Goal: Find specific page/section: Find specific page/section

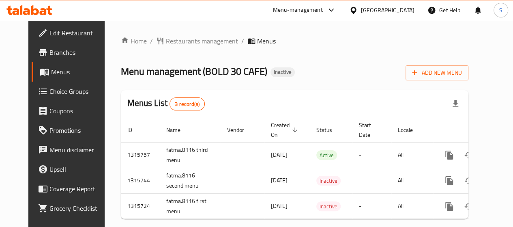
scroll to position [20, 0]
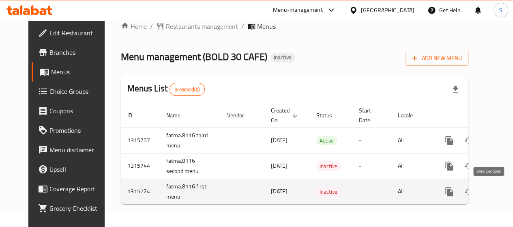
click at [503, 188] on icon "enhanced table" at bounding box center [508, 191] width 10 height 10
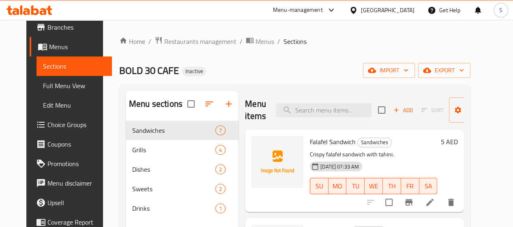
scroll to position [25, 0]
click at [50, 86] on span "Full Menu View" at bounding box center [74, 86] width 62 height 10
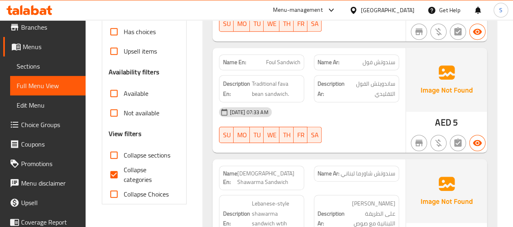
scroll to position [225, 0]
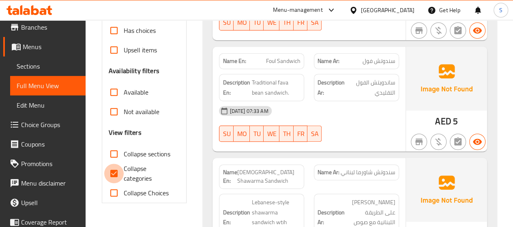
click at [117, 171] on input "Collapse categories" at bounding box center [113, 172] width 19 height 19
checkbox input "false"
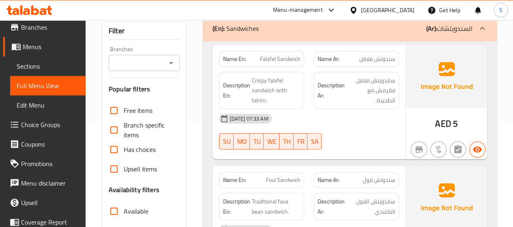
scroll to position [0, 0]
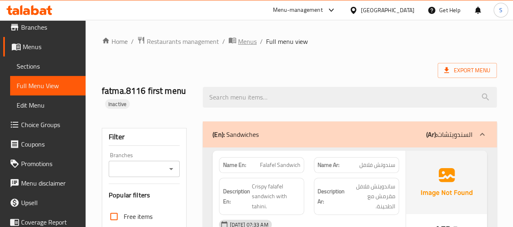
click at [243, 43] on span "Menus" at bounding box center [247, 41] width 19 height 10
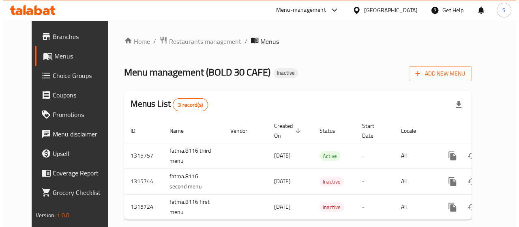
scroll to position [15, 0]
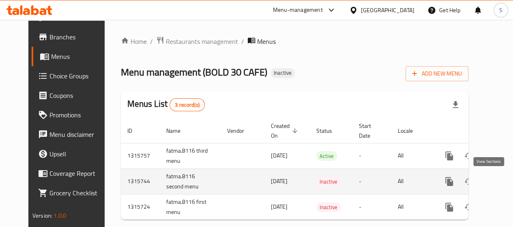
click at [503, 181] on icon "enhanced table" at bounding box center [508, 181] width 10 height 10
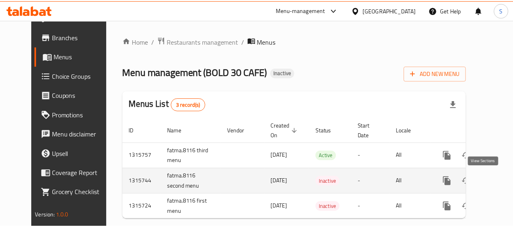
scroll to position [25, 0]
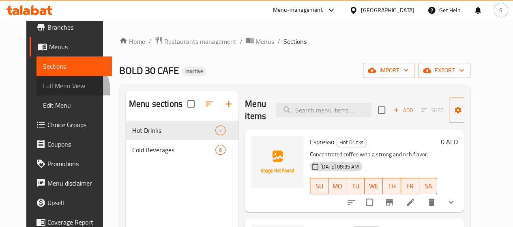
click at [45, 90] on span "Full Menu View" at bounding box center [74, 86] width 62 height 10
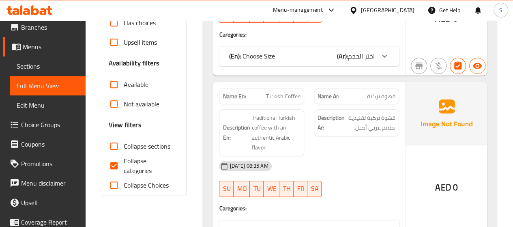
scroll to position [233, 0]
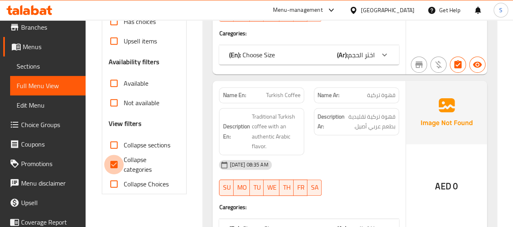
click at [113, 163] on input "Collapse categories" at bounding box center [113, 163] width 19 height 19
checkbox input "false"
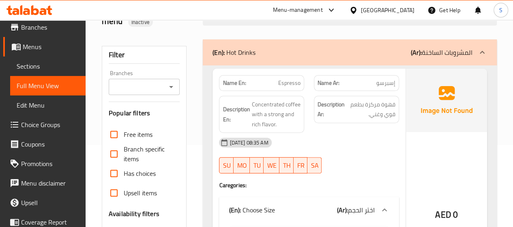
scroll to position [0, 0]
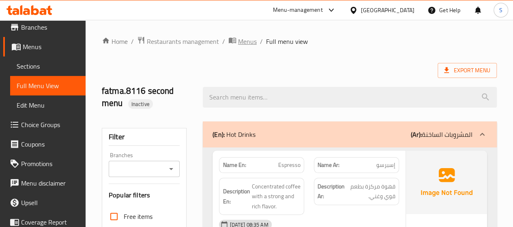
click at [242, 43] on span "Menus" at bounding box center [247, 41] width 19 height 10
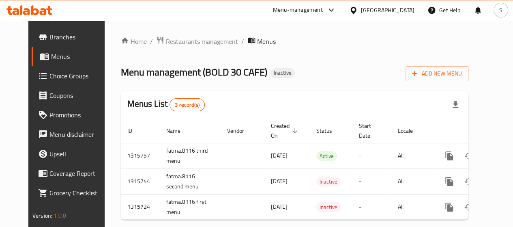
scroll to position [21, 0]
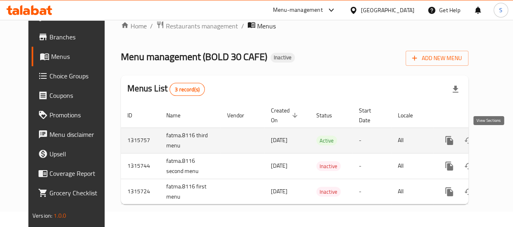
click at [503, 137] on icon "enhanced table" at bounding box center [508, 140] width 10 height 10
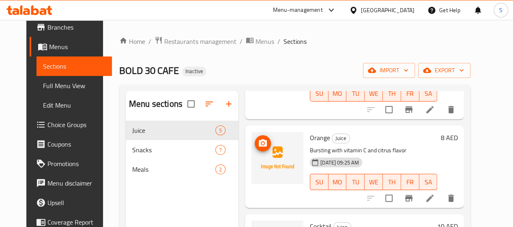
scroll to position [191, 0]
click at [43, 86] on span "Full Menu View" at bounding box center [74, 86] width 62 height 10
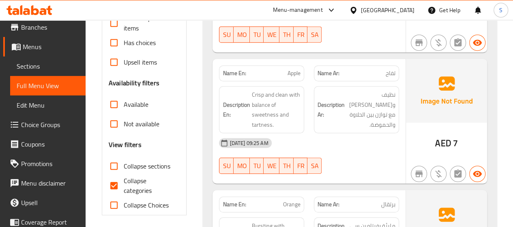
scroll to position [234, 0]
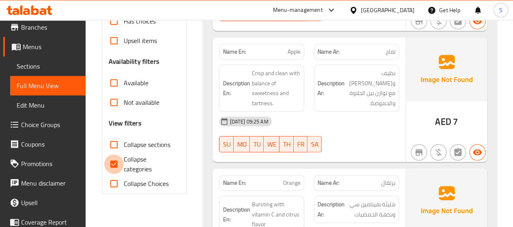
click at [113, 163] on input "Collapse categories" at bounding box center [113, 163] width 19 height 19
checkbox input "false"
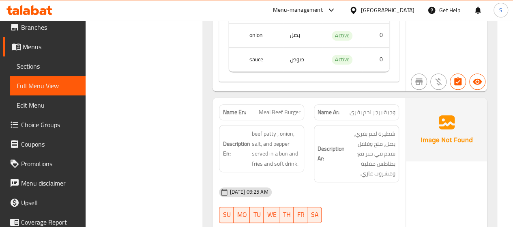
scroll to position [1927, 0]
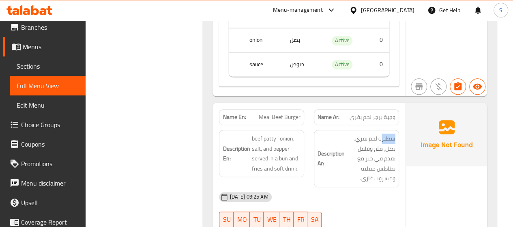
drag, startPoint x: 381, startPoint y: 120, endPoint x: 398, endPoint y: 119, distance: 17.1
click at [398, 130] on div "Description Ar: شطيرة لحم بقري، بصل، ملح وفلفل تقدم في خبز مع بطاطس مقلية ومشرو…" at bounding box center [356, 158] width 85 height 57
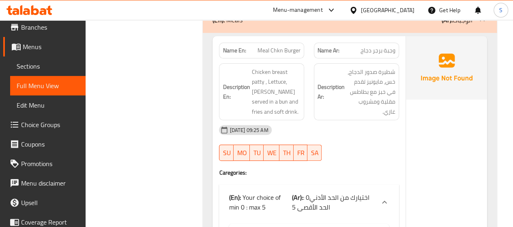
scroll to position [1638, 0]
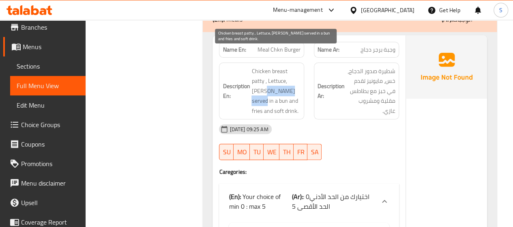
drag, startPoint x: 251, startPoint y: 73, endPoint x: 287, endPoint y: 77, distance: 36.3
click at [287, 77] on span "Chicken breast patty , Lettuce, [PERSON_NAME] served in a bun and fries and sof…" at bounding box center [275, 91] width 49 height 50
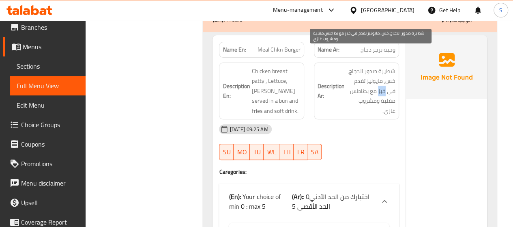
drag, startPoint x: 378, startPoint y: 73, endPoint x: 384, endPoint y: 73, distance: 6.1
click at [384, 73] on span "شطيرة صدور الدجاج، خس، مايونيز تقدم في خبز مع بطاطس مقلية ومشروب غازي." at bounding box center [370, 91] width 49 height 50
click at [363, 83] on span "شطيرة صدور الدجاج، خس، مايونيز تقدم في خبز مع بطاطس مقلية ومشروب غازي." at bounding box center [370, 91] width 49 height 50
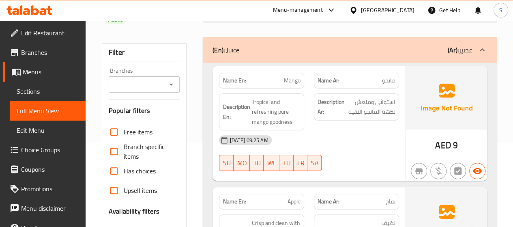
scroll to position [0, 0]
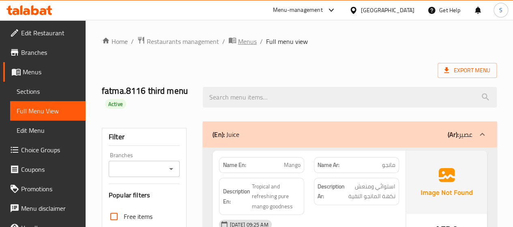
click at [249, 41] on span "Menus" at bounding box center [247, 41] width 19 height 10
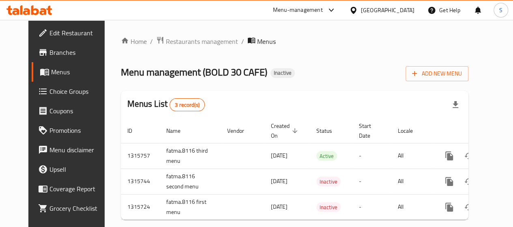
click at [41, 11] on icon at bounding box center [43, 11] width 7 height 7
